Goal: Information Seeking & Learning: Learn about a topic

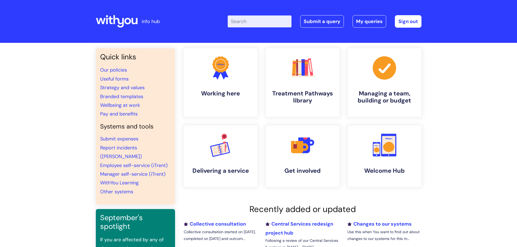
click at [271, 25] on input "Enter your search term here..." at bounding box center [260, 21] width 64 height 12
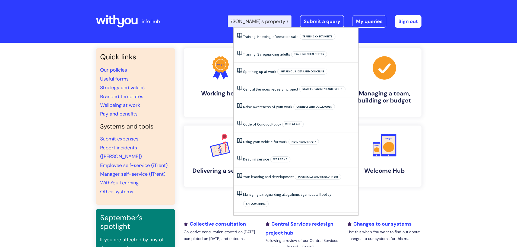
scroll to position [0, 28]
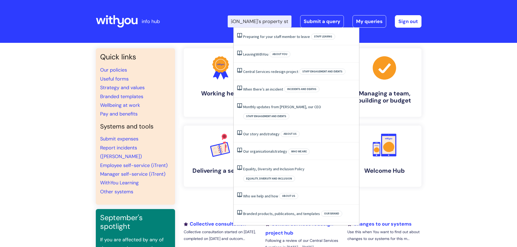
type input "what is [PERSON_NAME]'s property strategy"
click button "Search" at bounding box center [0, 0] width 0 height 0
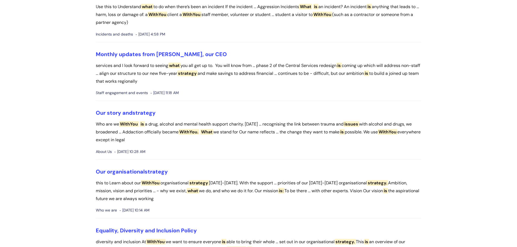
scroll to position [271, 0]
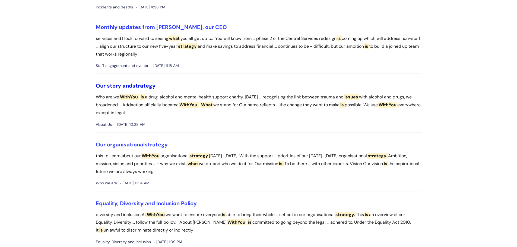
click at [147, 84] on span "strategy" at bounding box center [143, 85] width 23 height 7
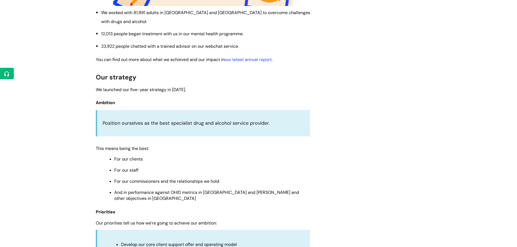
scroll to position [950, 0]
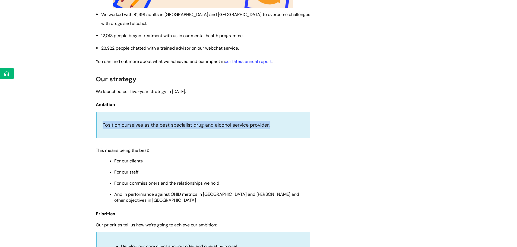
drag, startPoint x: 104, startPoint y: 94, endPoint x: 273, endPoint y: 102, distance: 169.8
click at [273, 112] on div "Position ourselves as the best specialist drug and alcohol service provider." at bounding box center [203, 125] width 214 height 26
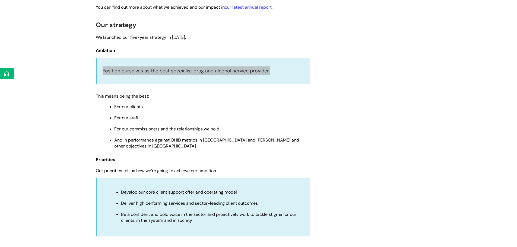
scroll to position [977, 0]
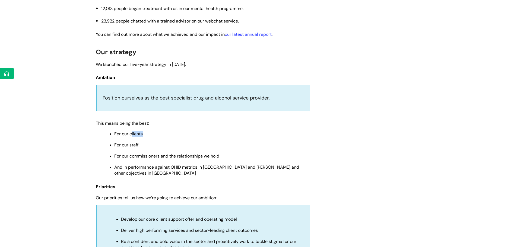
drag, startPoint x: 143, startPoint y: 103, endPoint x: 130, endPoint y: 103, distance: 13.0
click at [131, 131] on p "For our clients" at bounding box center [212, 134] width 196 height 6
click at [125, 131] on span "For our clients" at bounding box center [128, 134] width 28 height 6
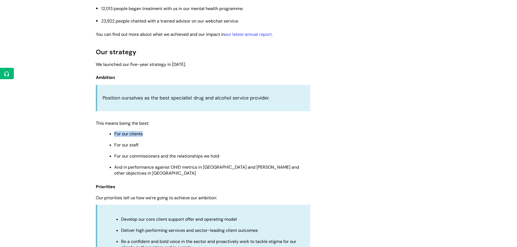
drag, startPoint x: 125, startPoint y: 103, endPoint x: 191, endPoint y: 104, distance: 65.4
click at [191, 131] on p "For our clients" at bounding box center [212, 134] width 196 height 6
drag, startPoint x: 115, startPoint y: 104, endPoint x: 311, endPoint y: 139, distance: 199.9
click at [217, 164] on li "And in performance against OHID metrics in England and DAISY and other objectiv…" at bounding box center [212, 170] width 196 height 13
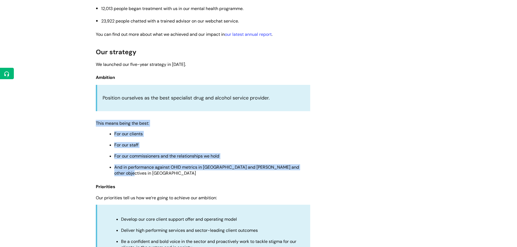
drag, startPoint x: 307, startPoint y: 136, endPoint x: 95, endPoint y: 91, distance: 216.7
copy div "This means being the best: For our clients For our staff For our commissioners …"
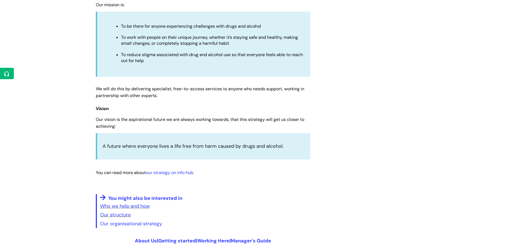
scroll to position [1276, 0]
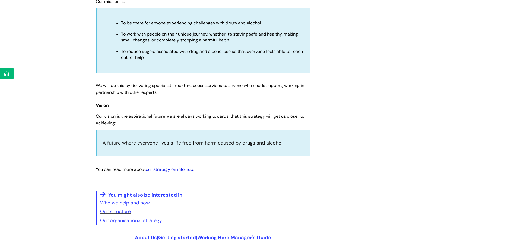
click at [163, 167] on link "our strategy on info hub" at bounding box center [169, 170] width 47 height 6
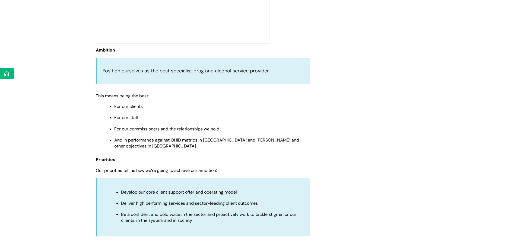
scroll to position [217, 0]
